Goal: Task Accomplishment & Management: Use online tool/utility

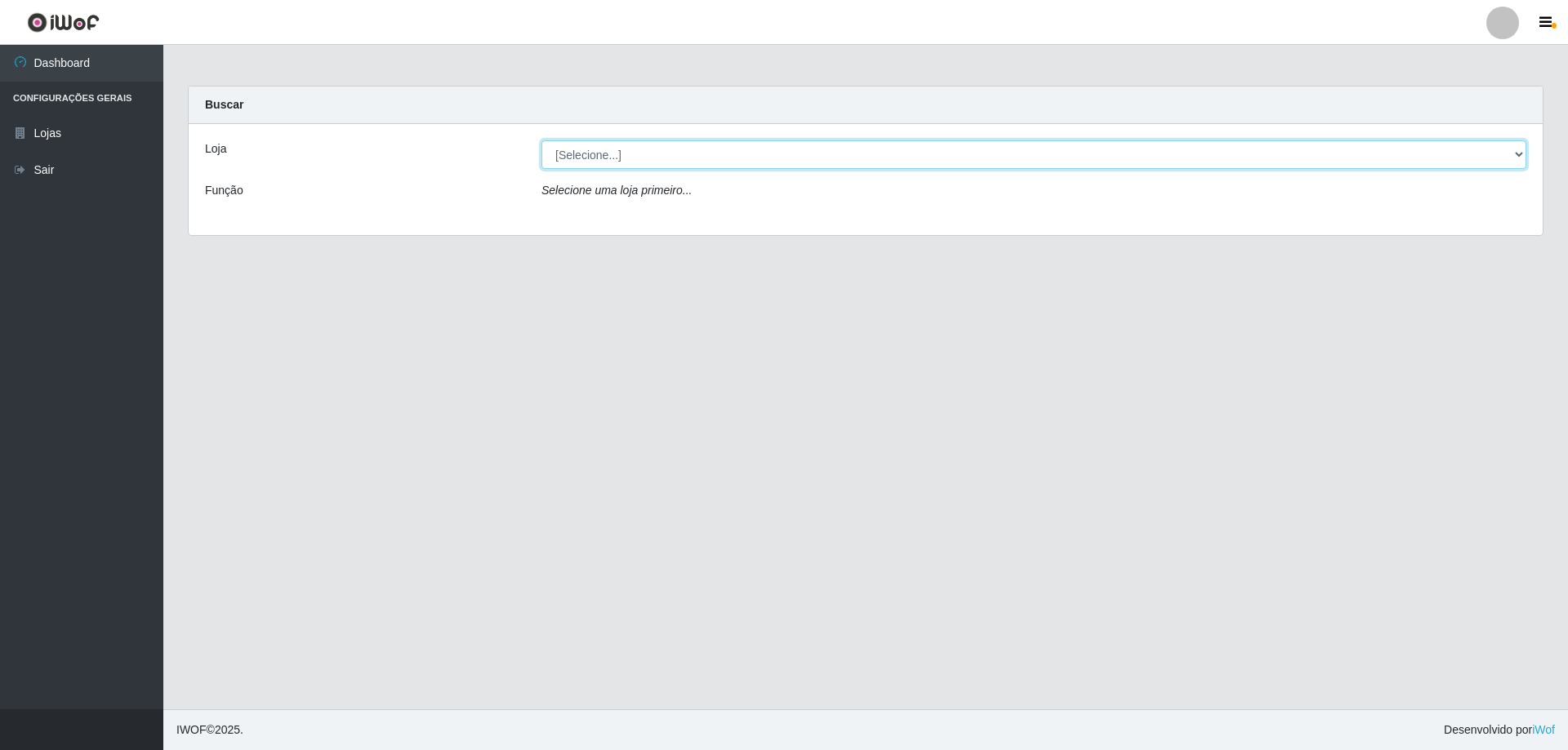
click at [1517, 152] on select "[Selecione...] Atacado Vem - [STREET_ADDRESS]" at bounding box center [1034, 154] width 985 height 28
select select "461"
click at [542, 140] on select "[Selecione...] Atacado Vem - [STREET_ADDRESS]" at bounding box center [1034, 154] width 985 height 28
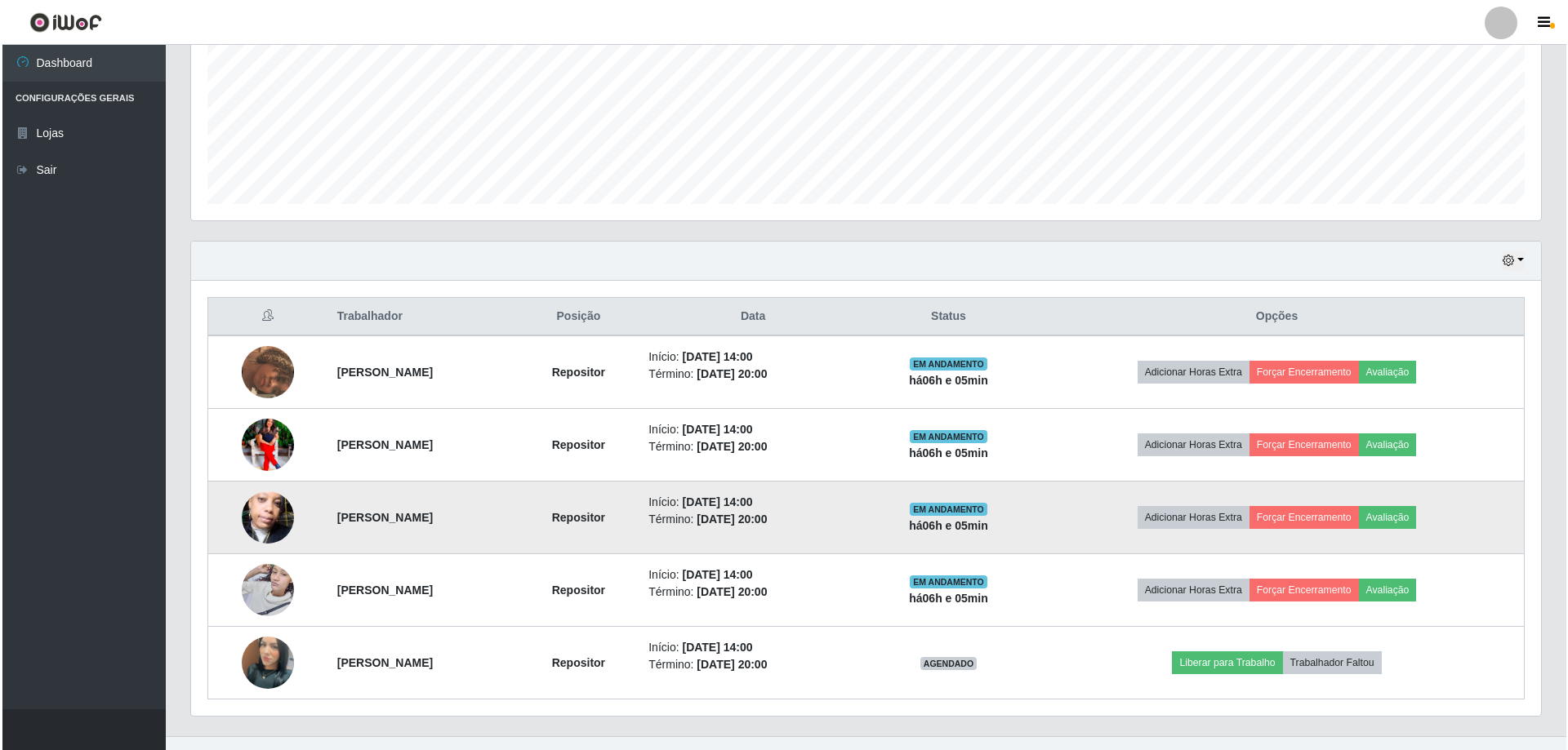
scroll to position [406, 0]
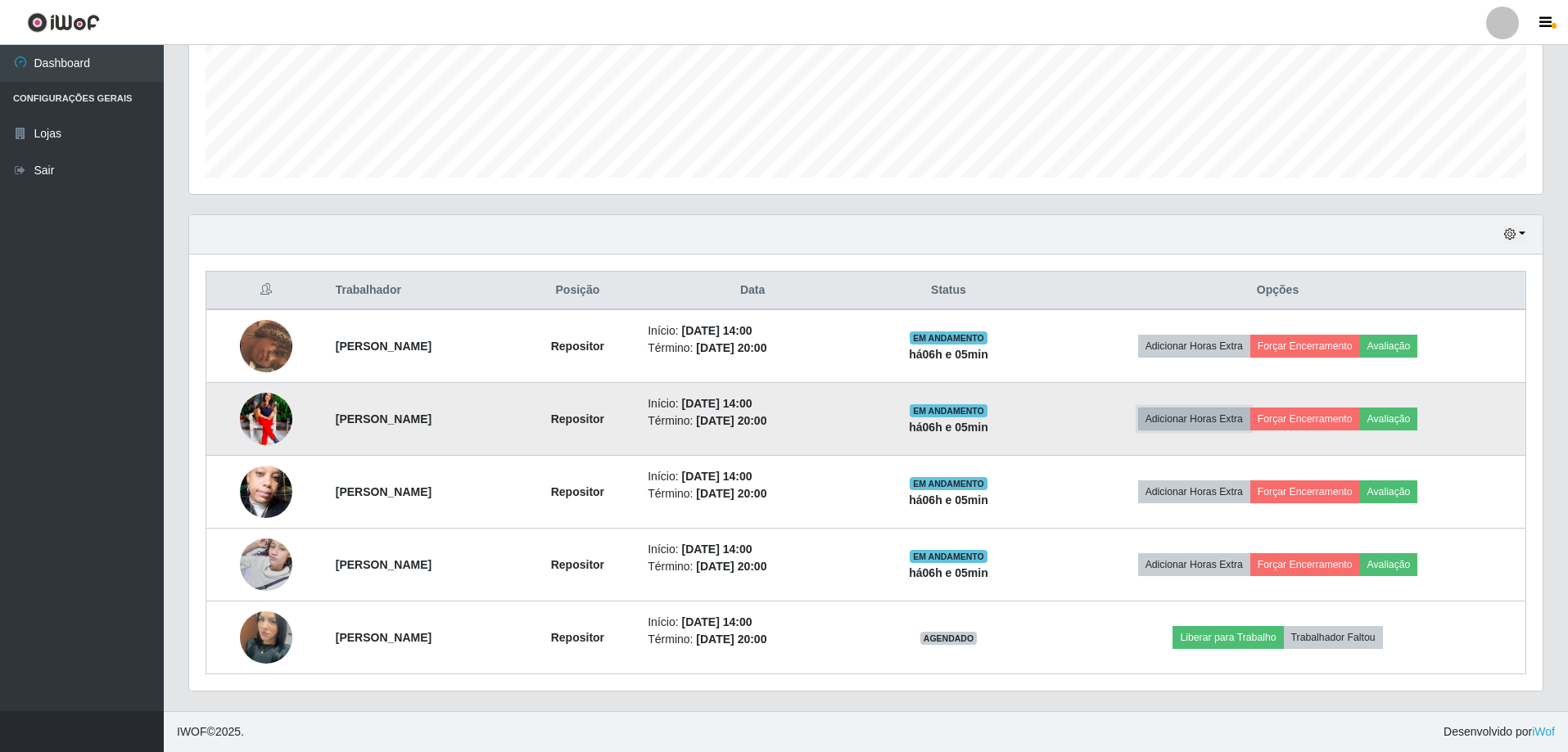
click at [1189, 416] on button "Adicionar Horas Extra" at bounding box center [1195, 419] width 112 height 23
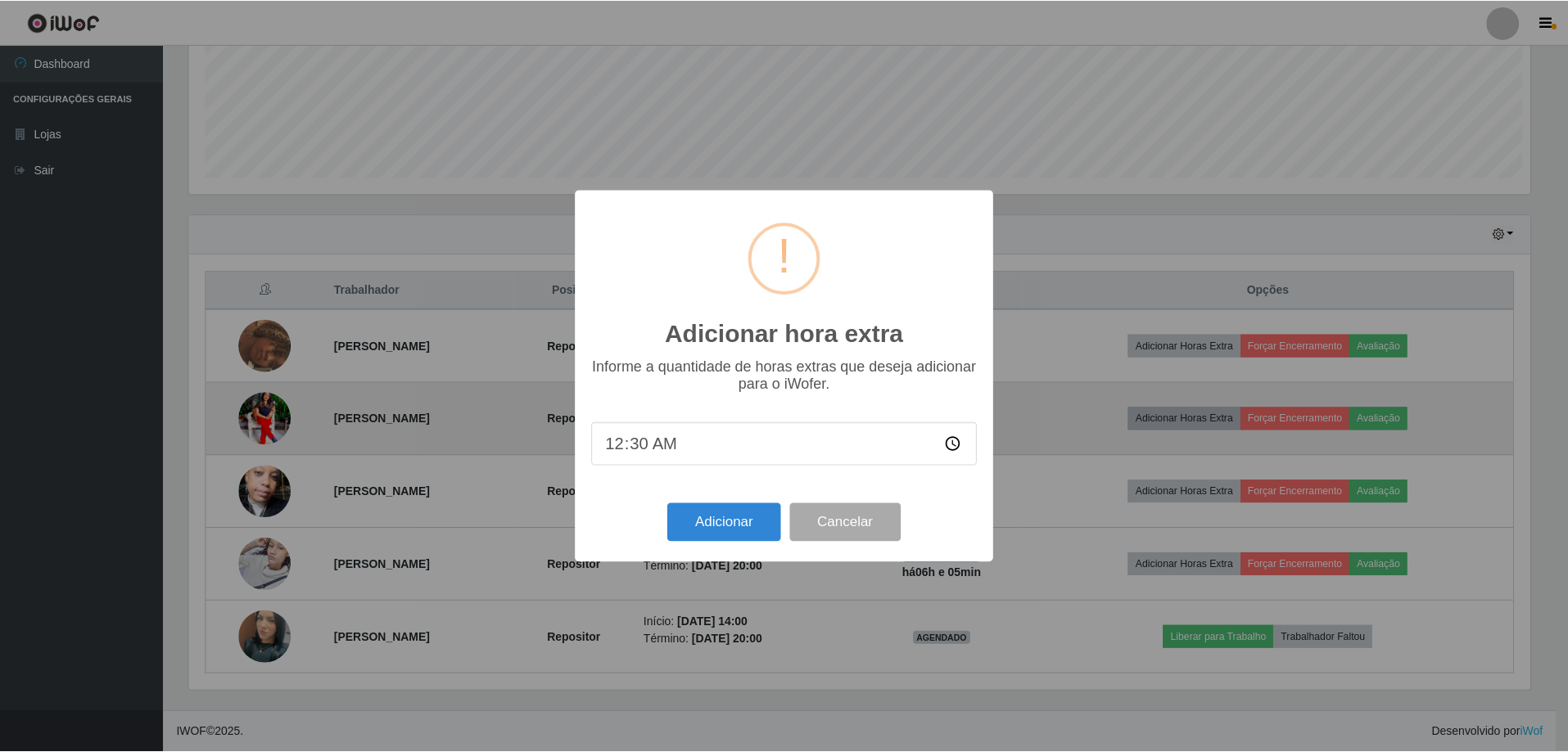
scroll to position [339, 1346]
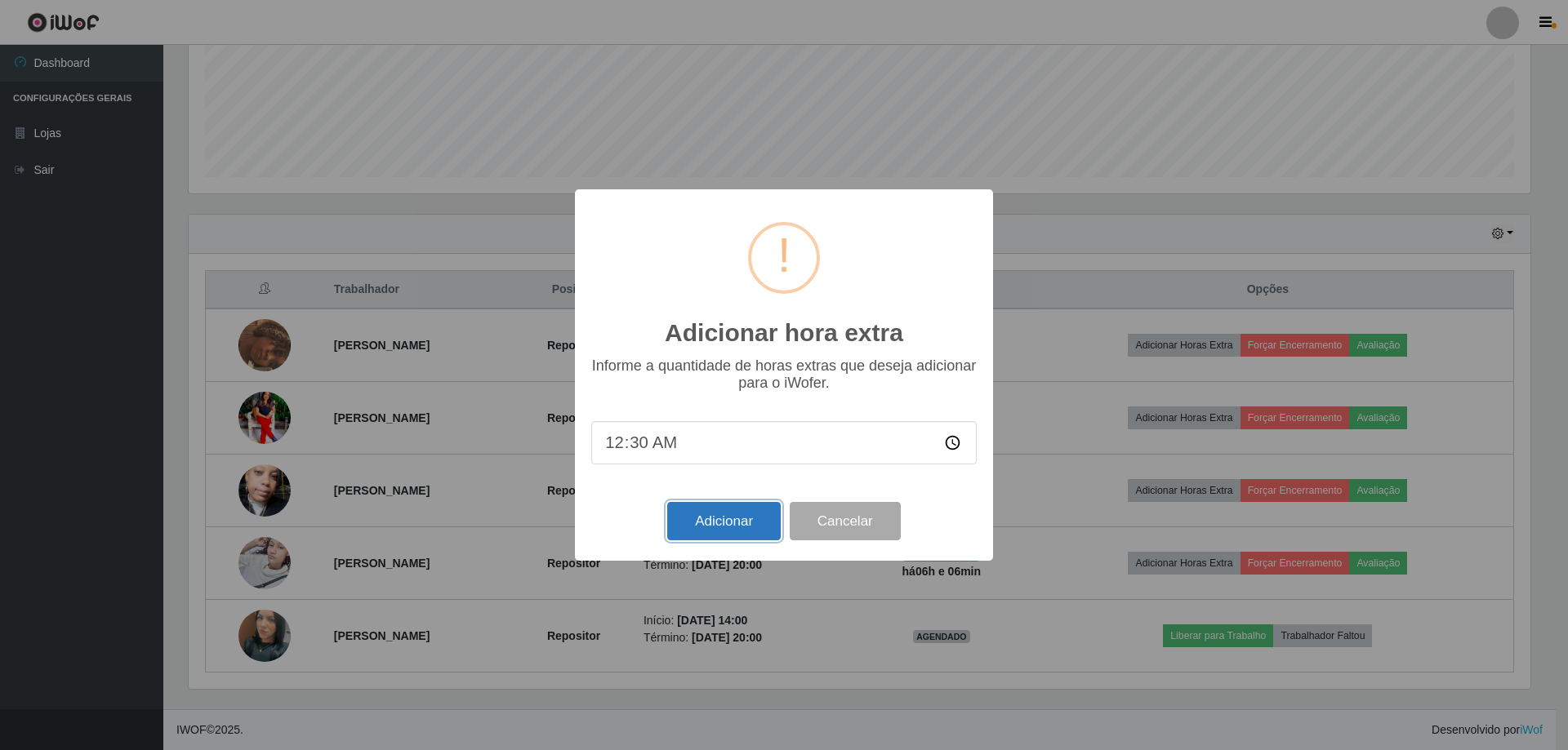
click at [724, 523] on button "Adicionar" at bounding box center [725, 521] width 114 height 39
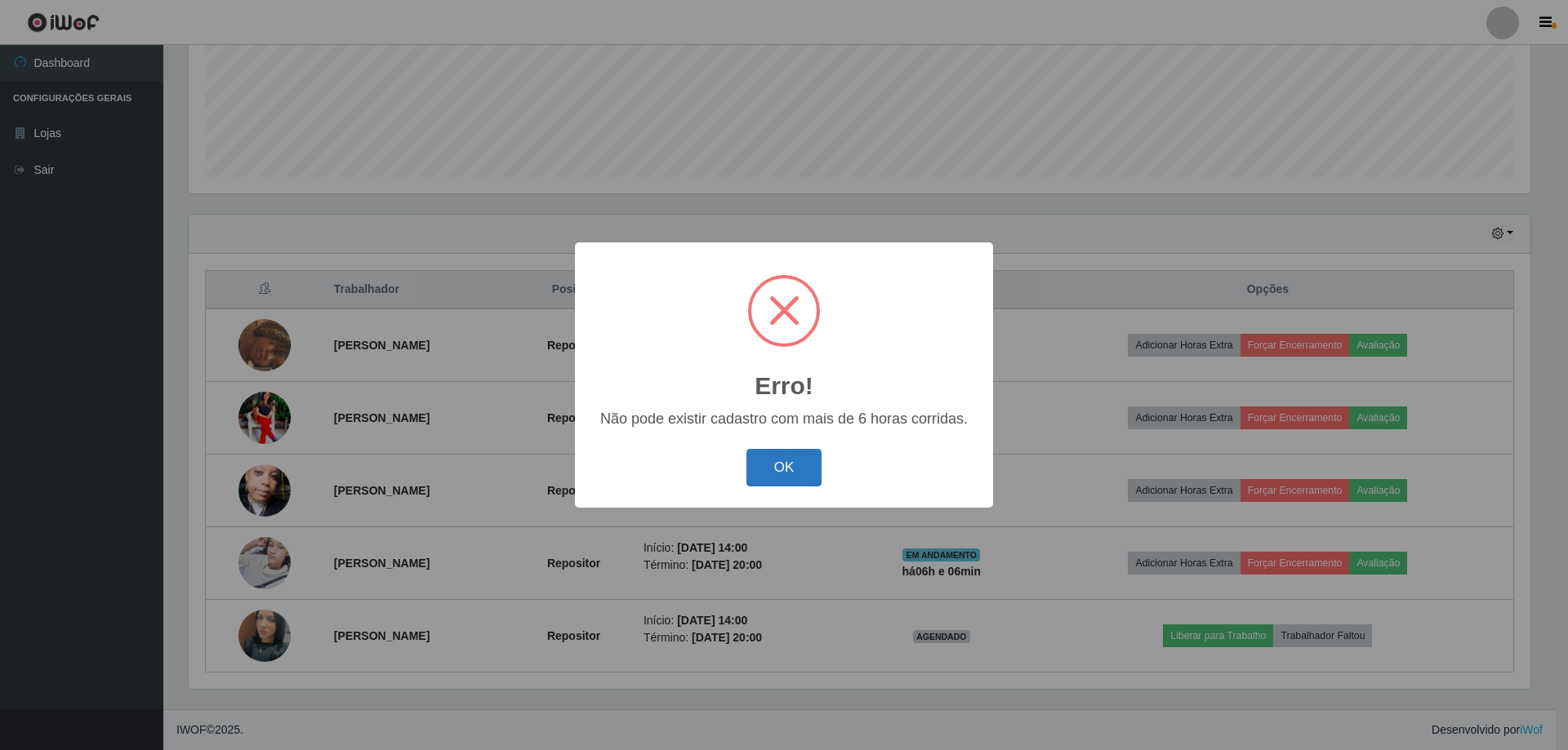
click at [784, 471] on button "OK" at bounding box center [784, 468] width 76 height 39
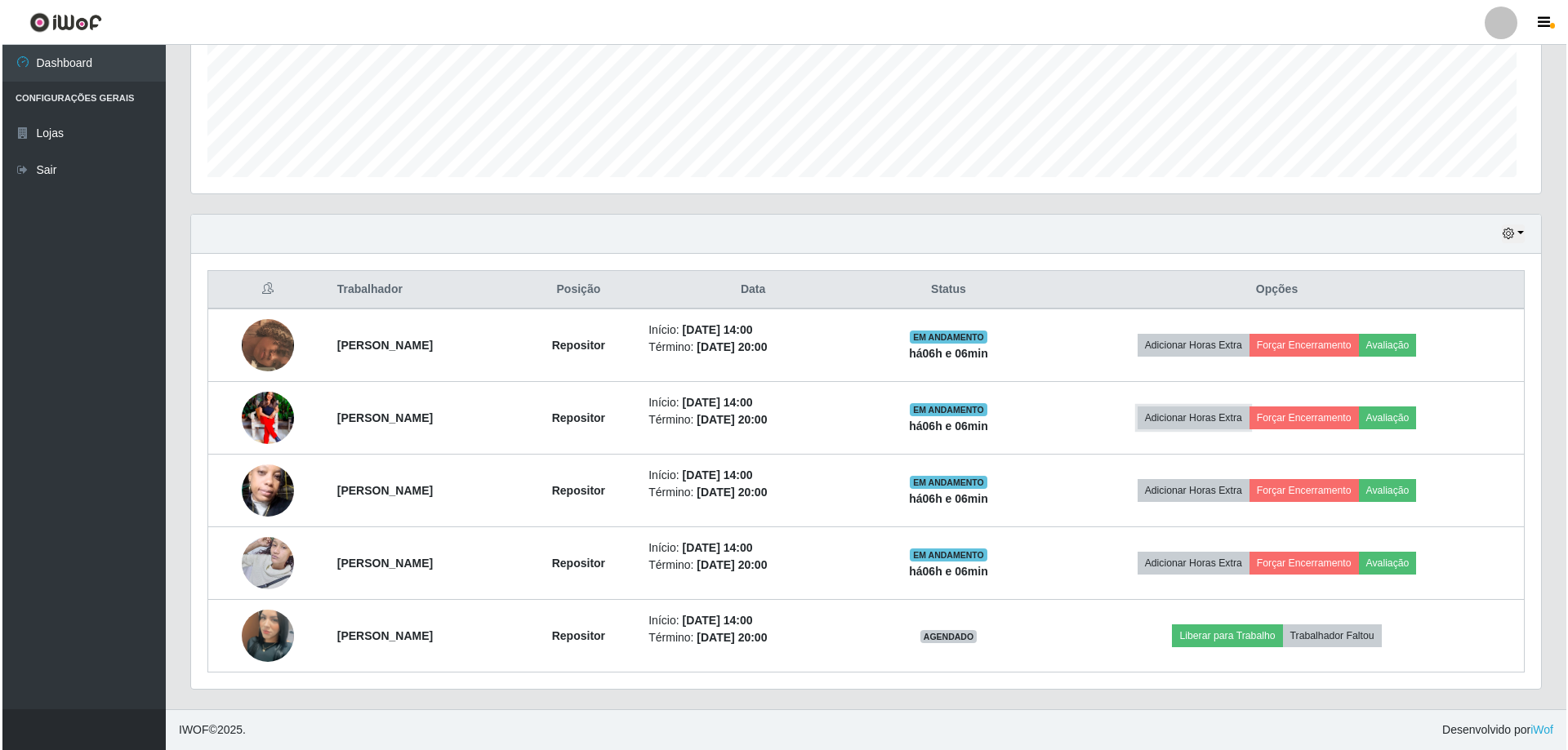
scroll to position [338, 1350]
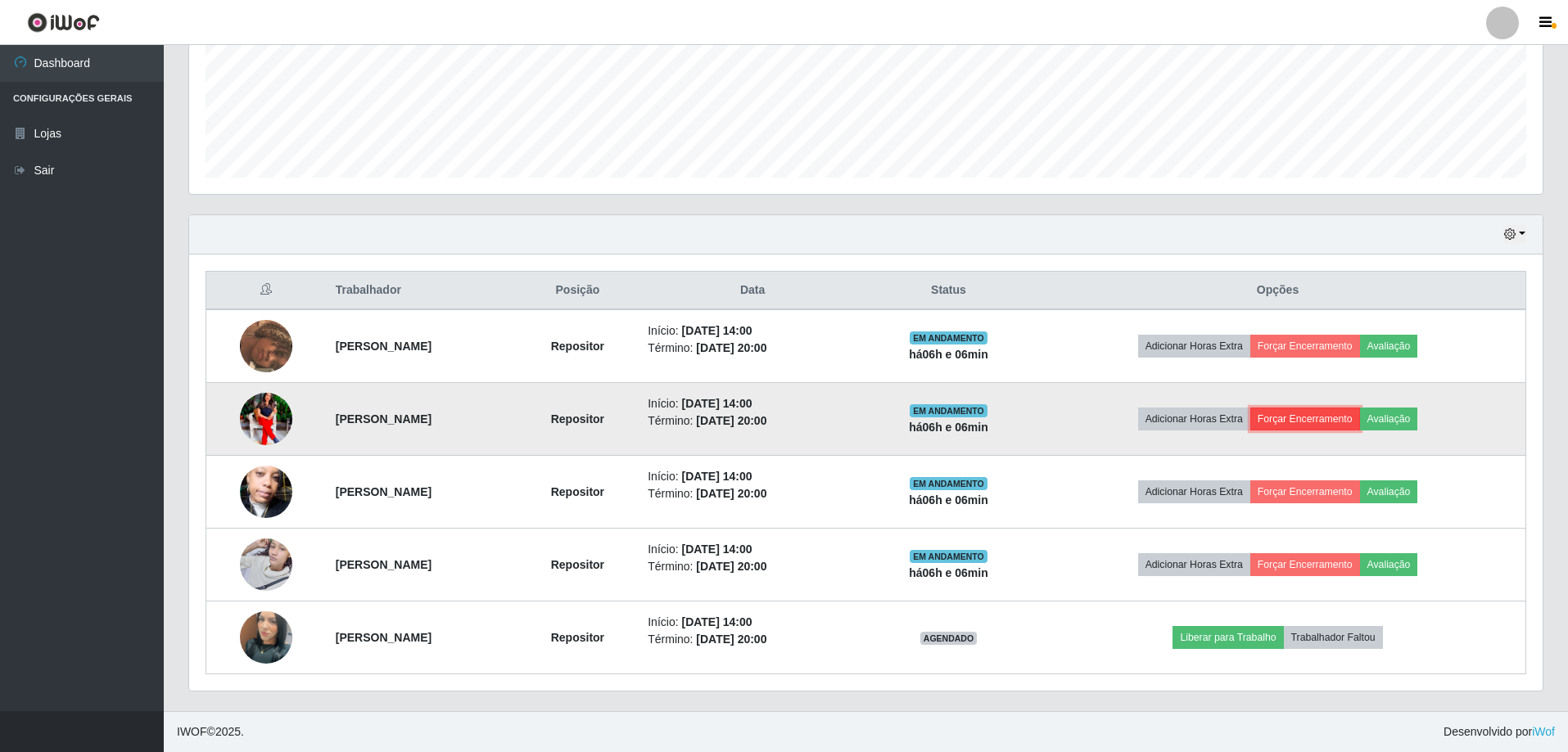
click at [1339, 422] on button "Forçar Encerramento" at bounding box center [1305, 419] width 110 height 23
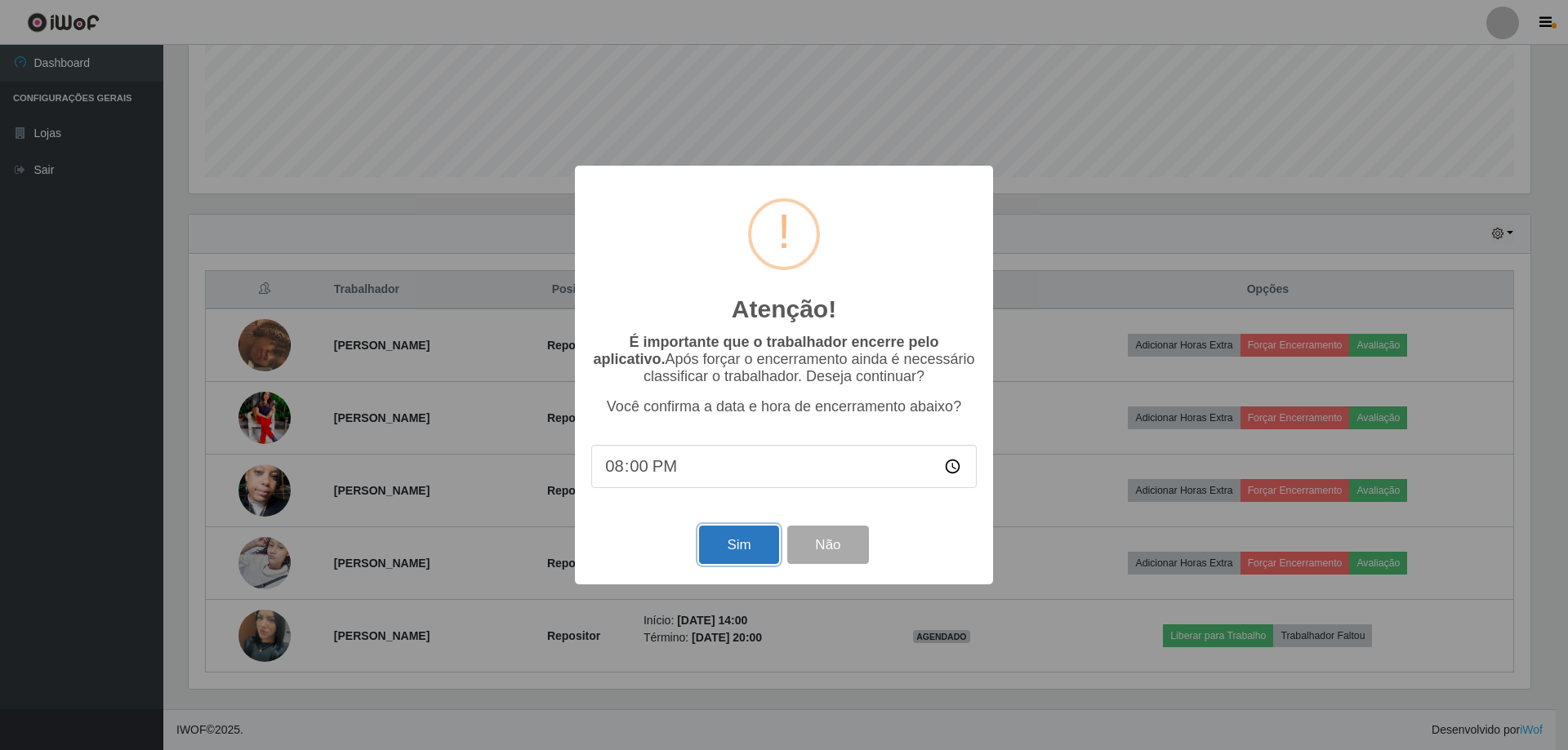
click at [743, 545] on button "Sim" at bounding box center [738, 545] width 79 height 39
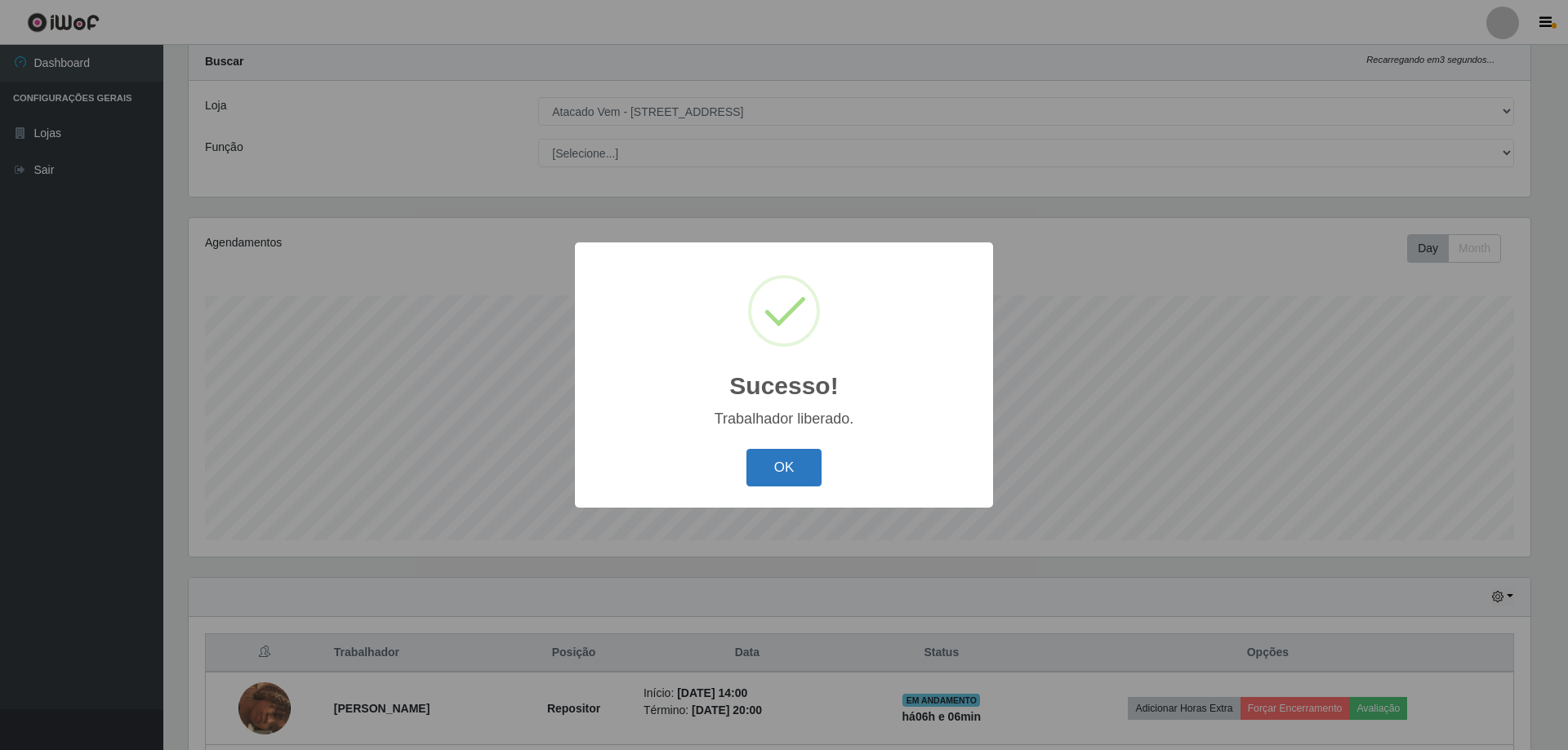
click at [797, 466] on button "OK" at bounding box center [784, 468] width 76 height 39
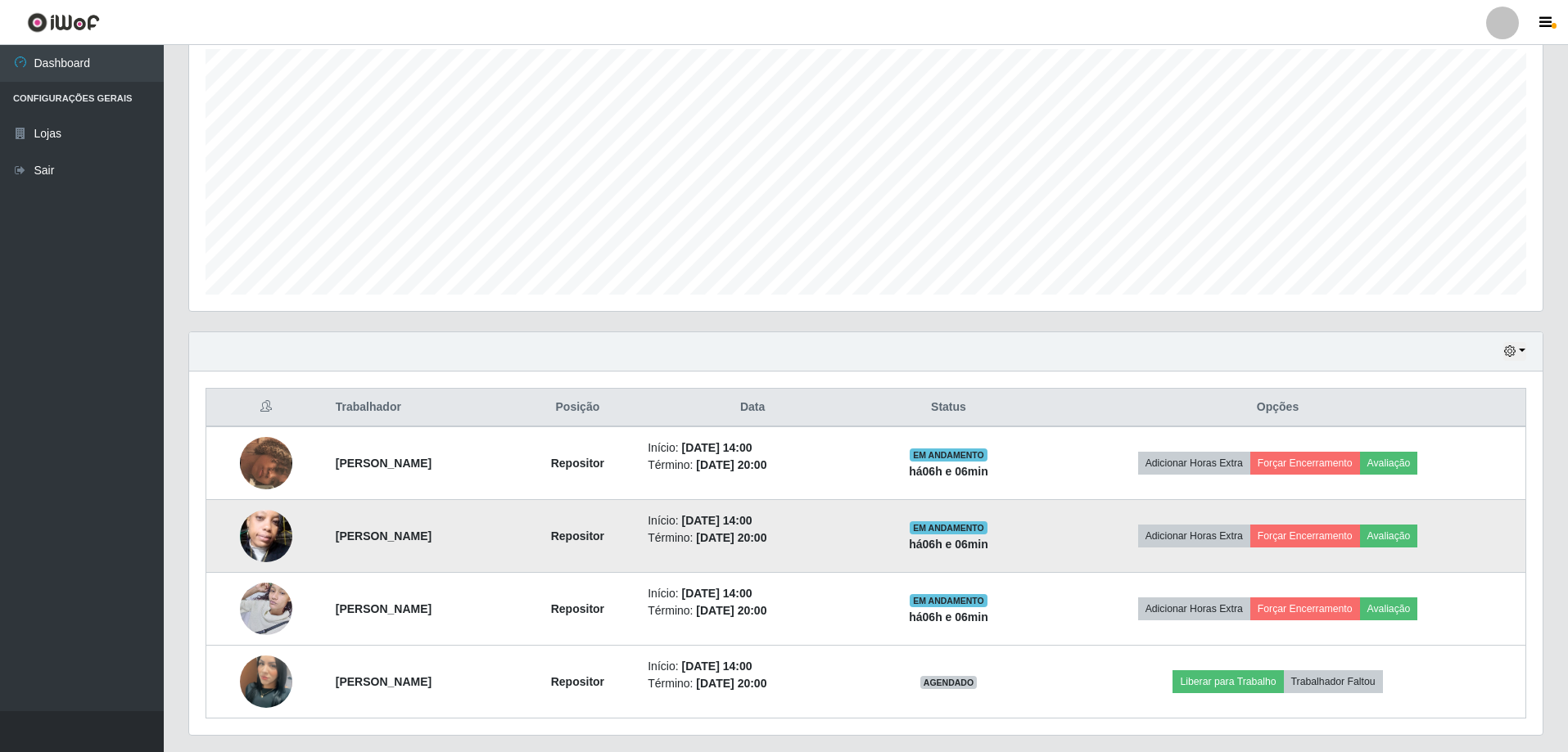
scroll to position [335, 0]
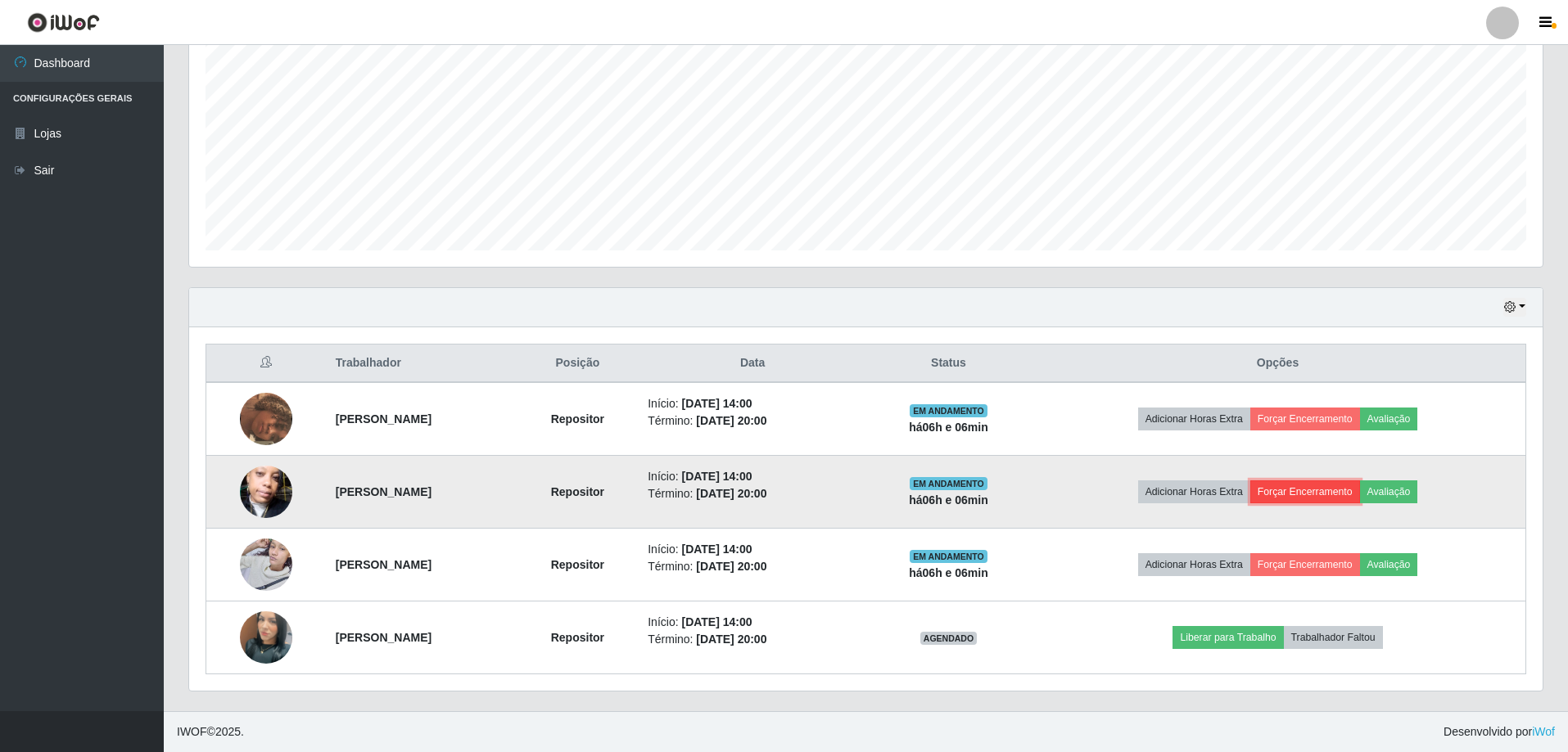
click at [1325, 490] on button "Forçar Encerramento" at bounding box center [1305, 491] width 110 height 23
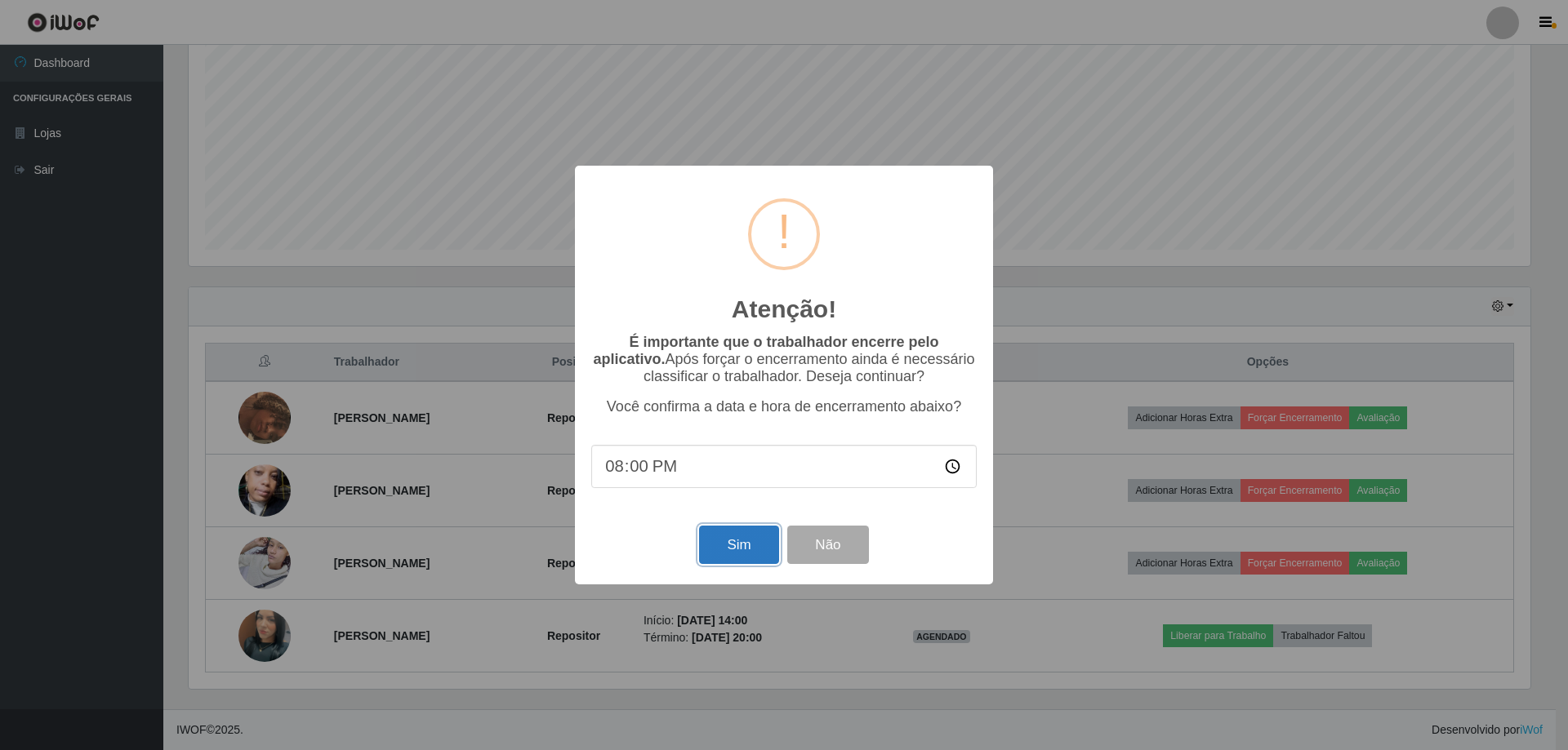
click at [750, 538] on button "Sim" at bounding box center [738, 545] width 79 height 39
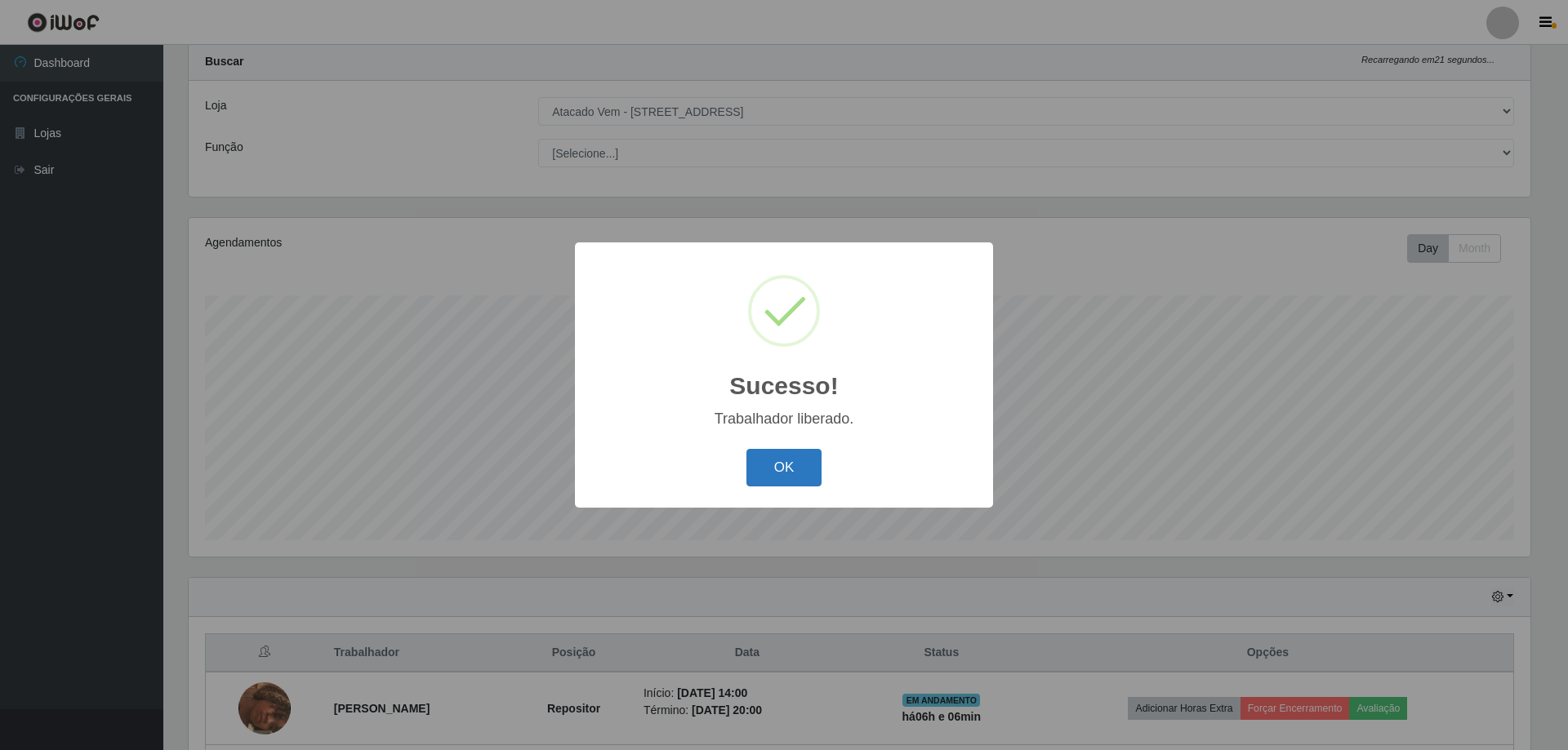
click at [795, 468] on button "OK" at bounding box center [784, 468] width 76 height 39
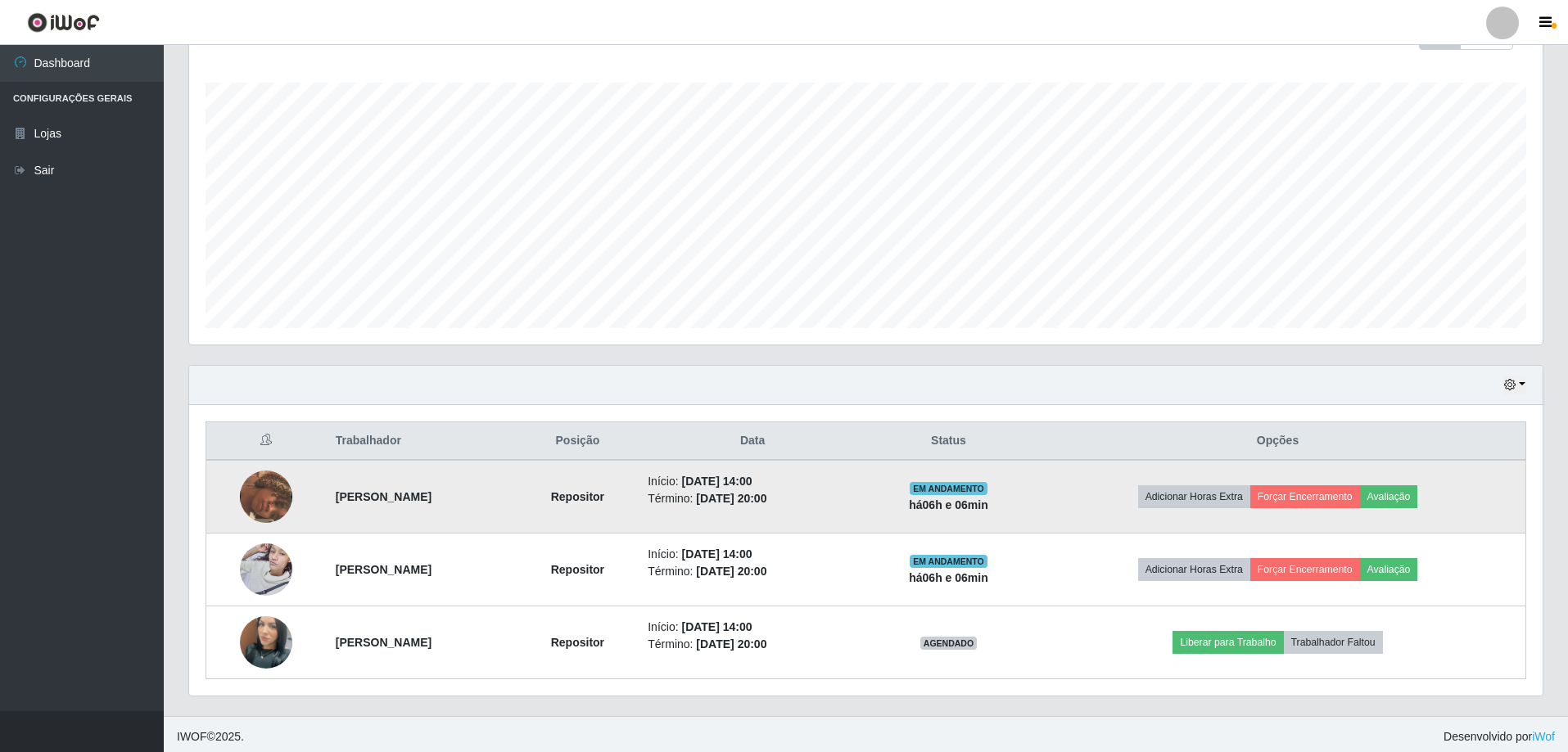
scroll to position [262, 0]
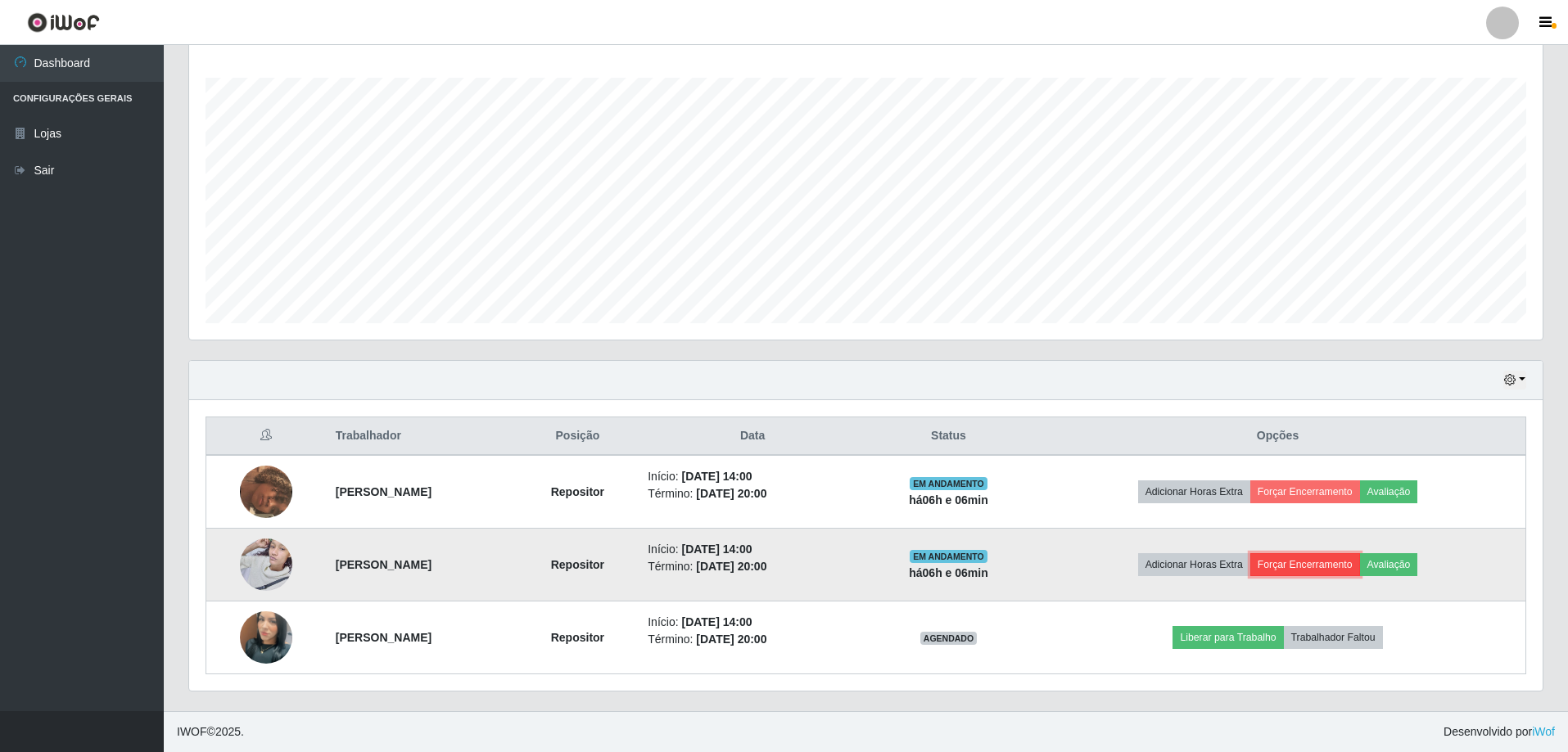
click at [1354, 566] on button "Forçar Encerramento" at bounding box center [1305, 565] width 110 height 23
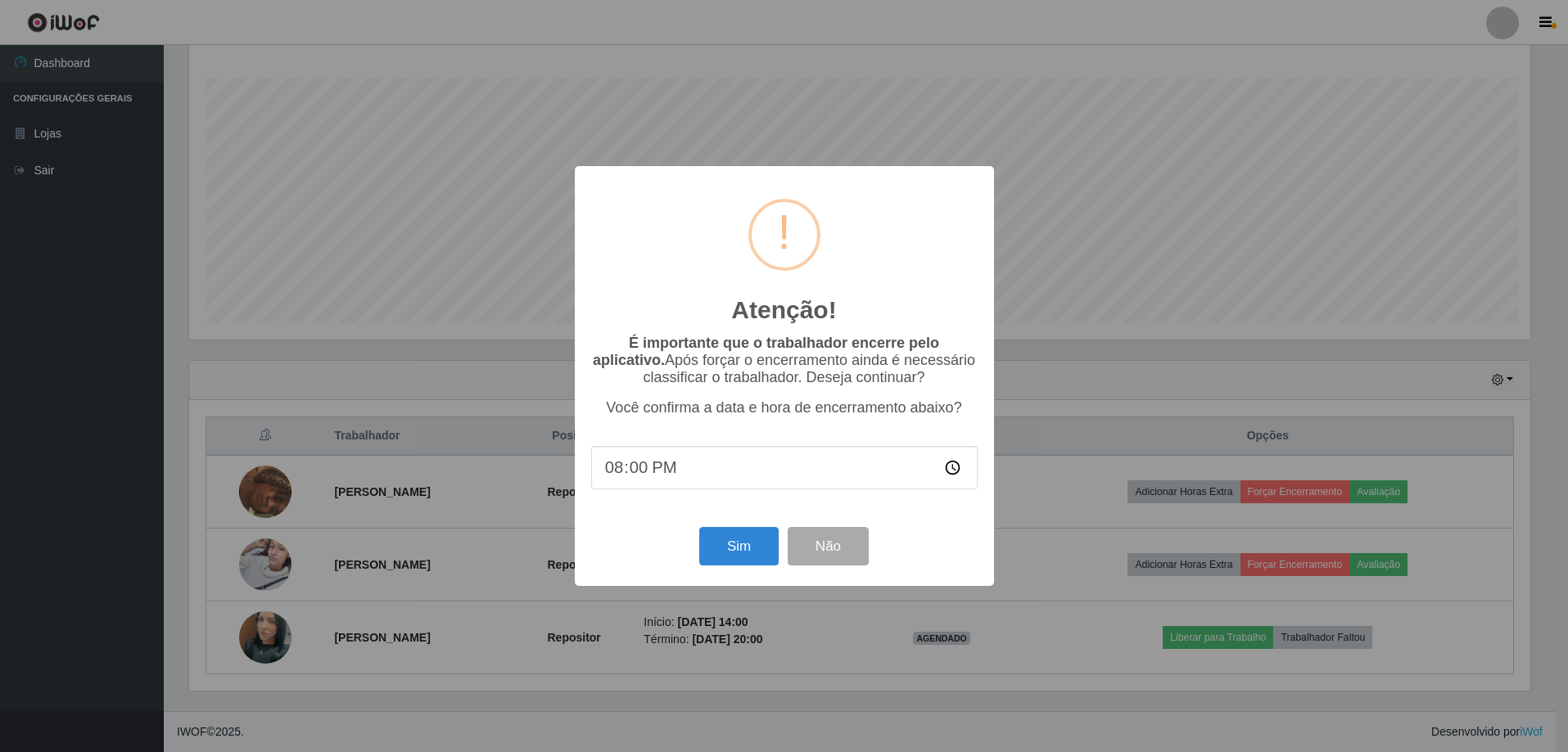
scroll to position [339, 1346]
click at [752, 560] on button "Sim" at bounding box center [740, 547] width 79 height 39
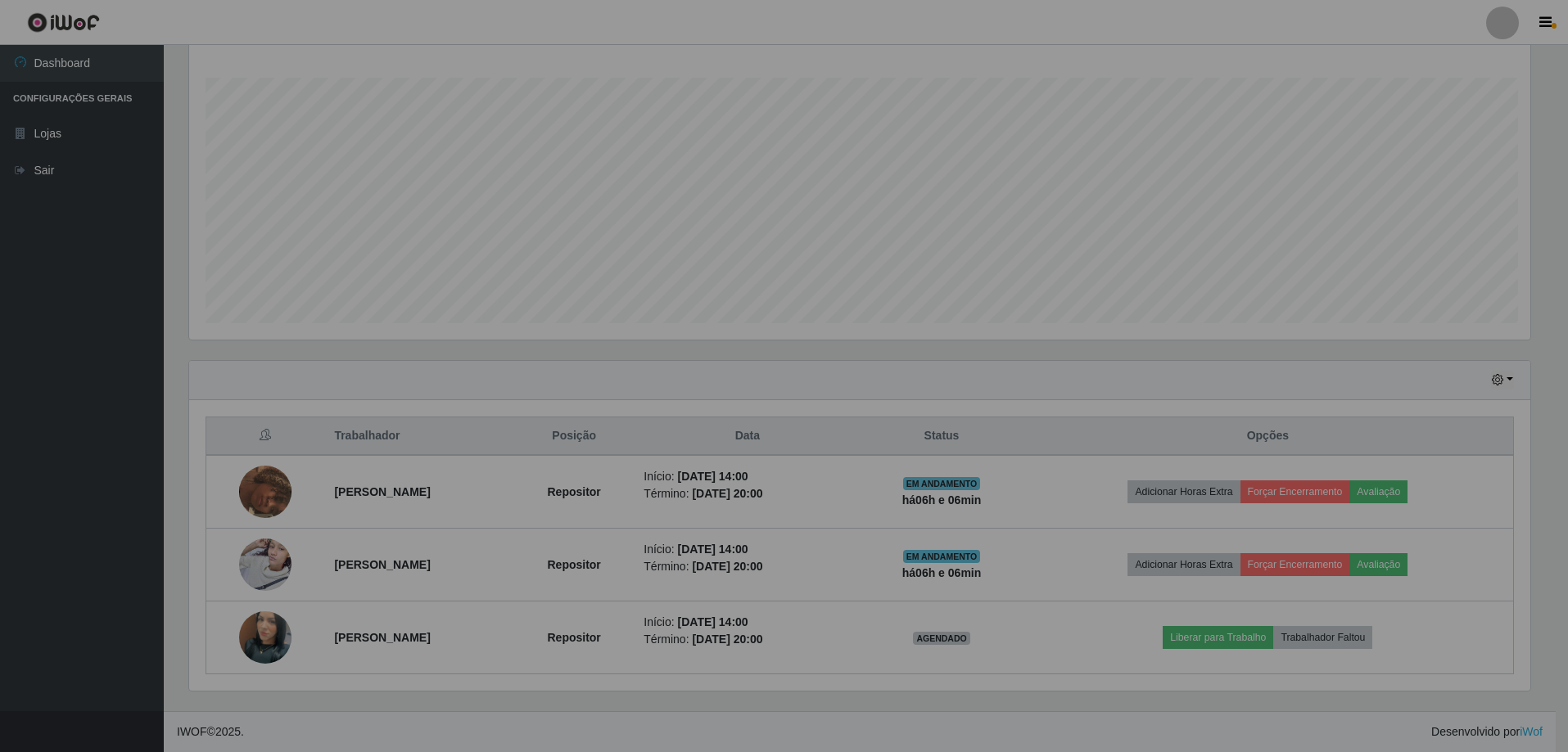
scroll to position [0, 0]
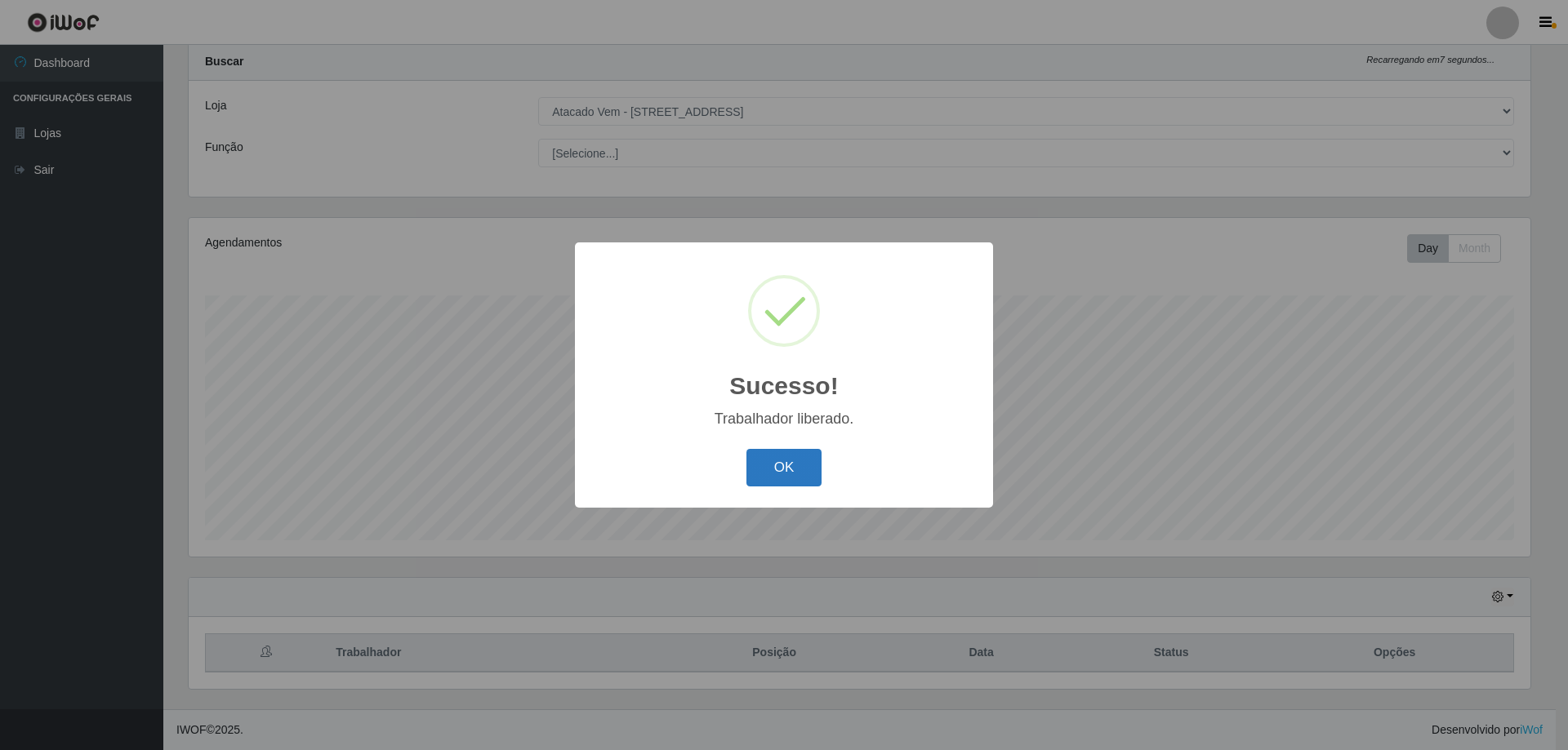
click at [786, 462] on button "OK" at bounding box center [784, 468] width 76 height 39
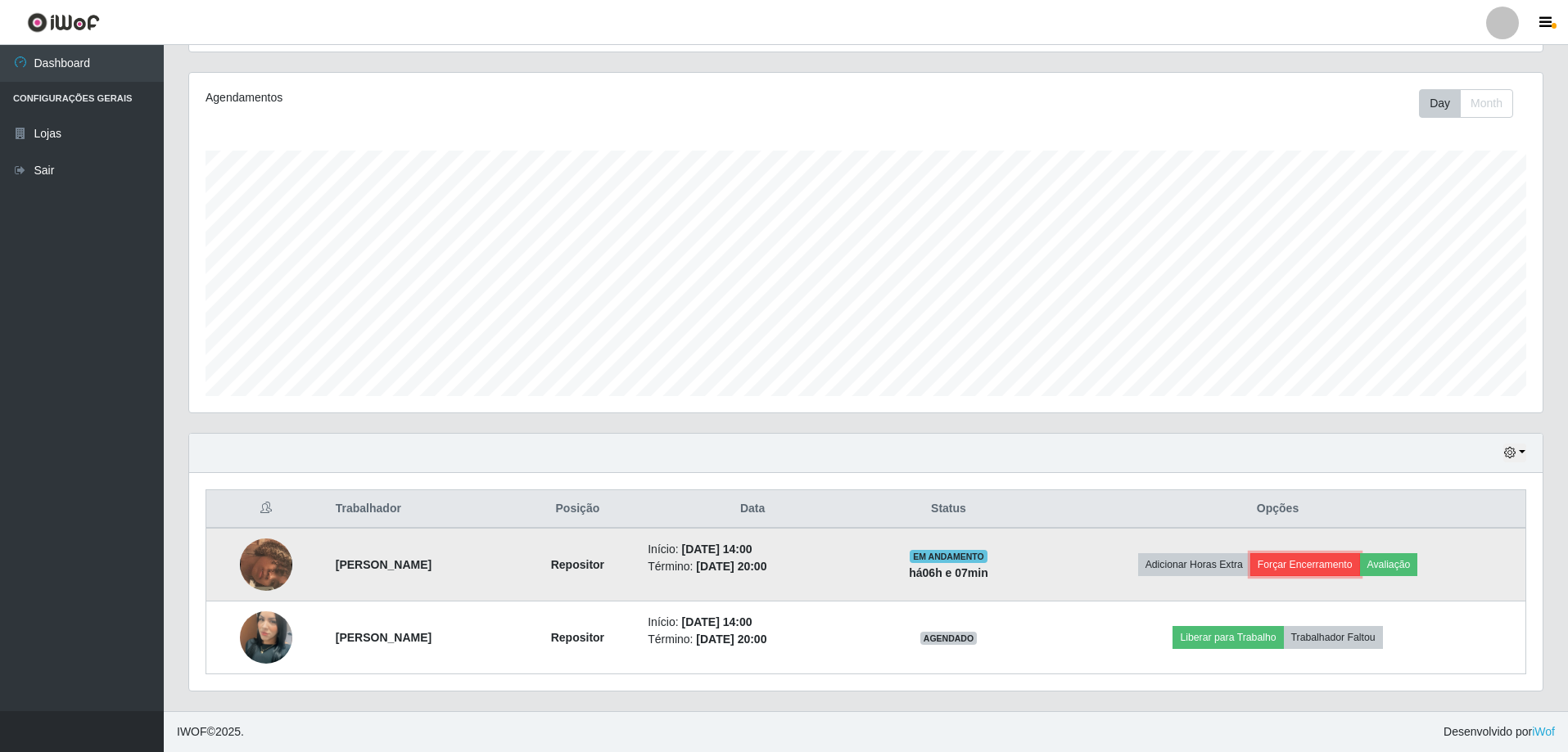
click at [1347, 564] on button "Forçar Encerramento" at bounding box center [1305, 565] width 110 height 23
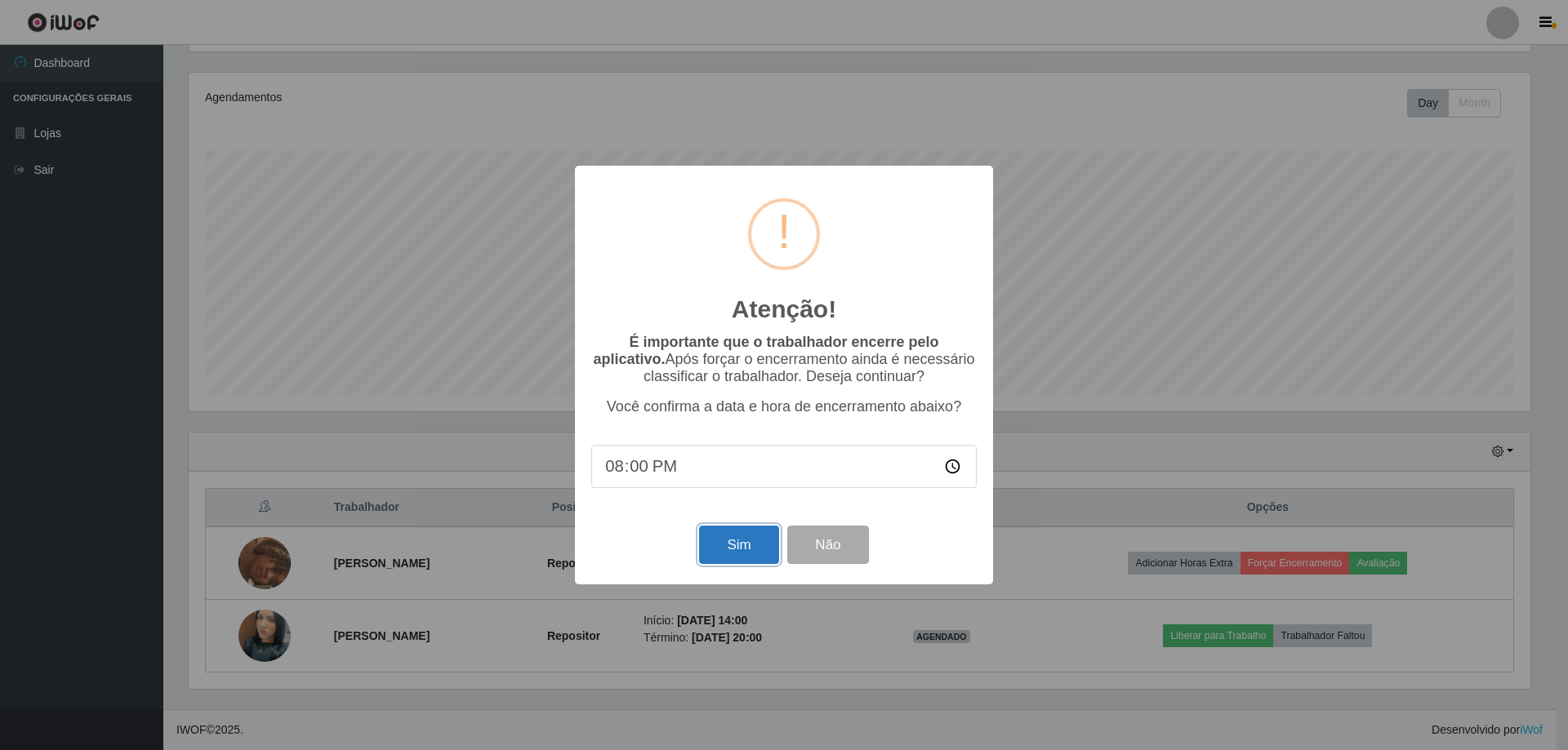
click at [743, 550] on button "Sim" at bounding box center [738, 545] width 79 height 39
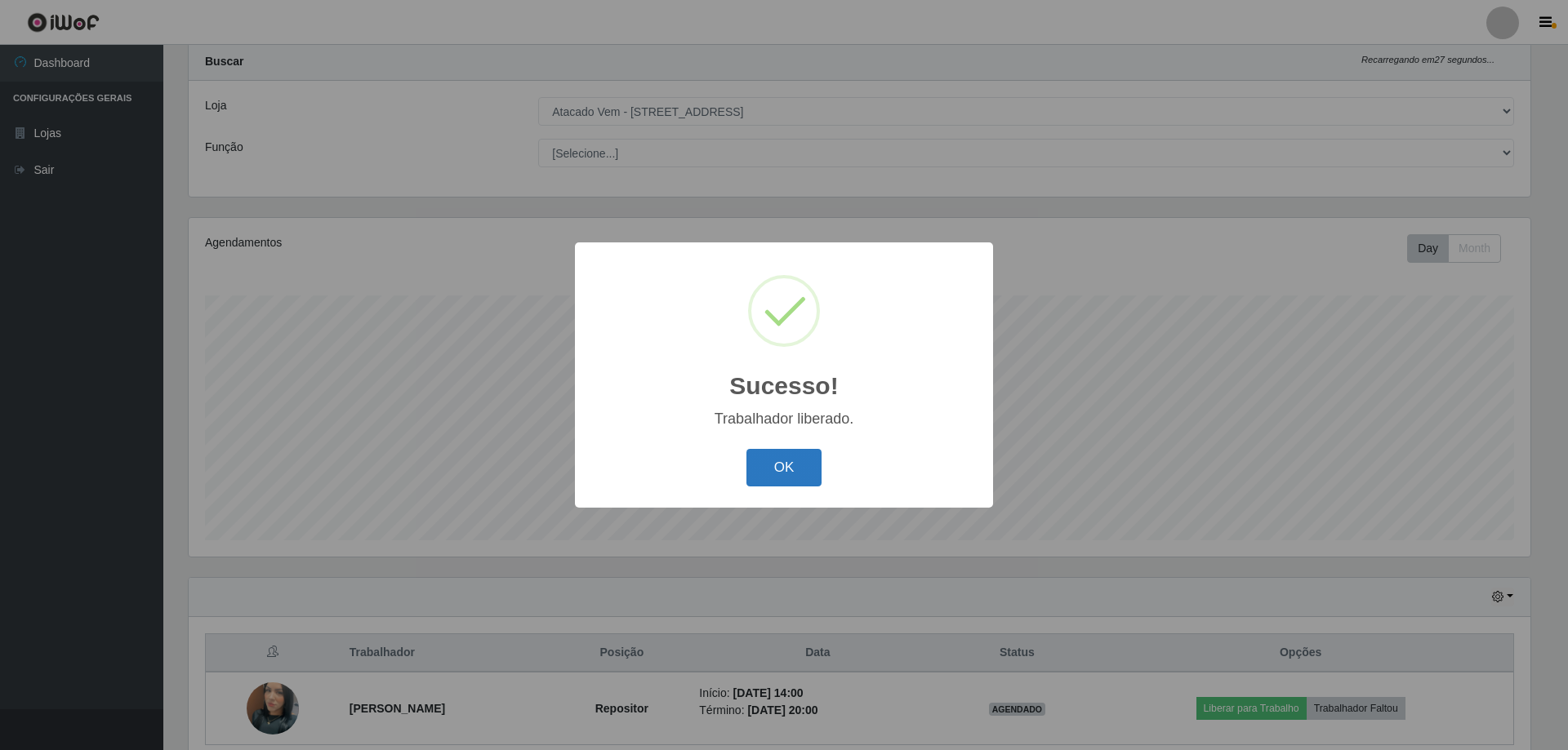
click at [807, 475] on button "OK" at bounding box center [784, 468] width 76 height 39
